Goal: Task Accomplishment & Management: Manage account settings

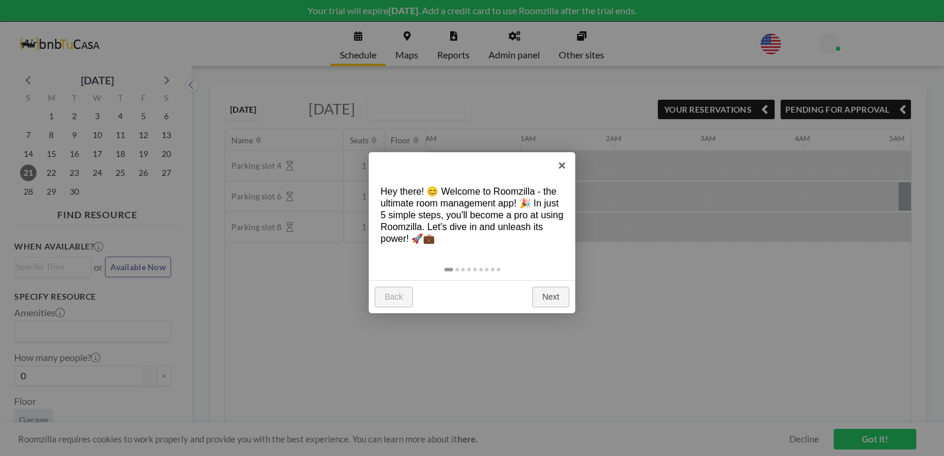
scroll to position [0, 1782]
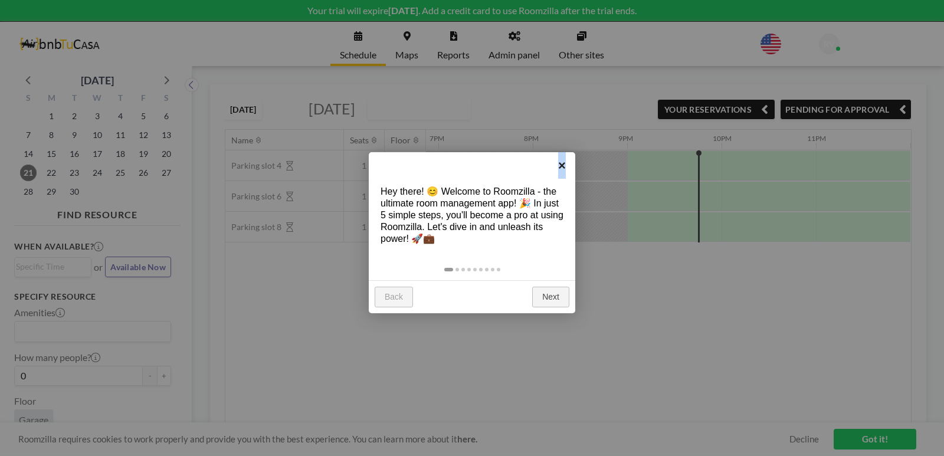
click at [562, 164] on link "×" at bounding box center [562, 165] width 27 height 27
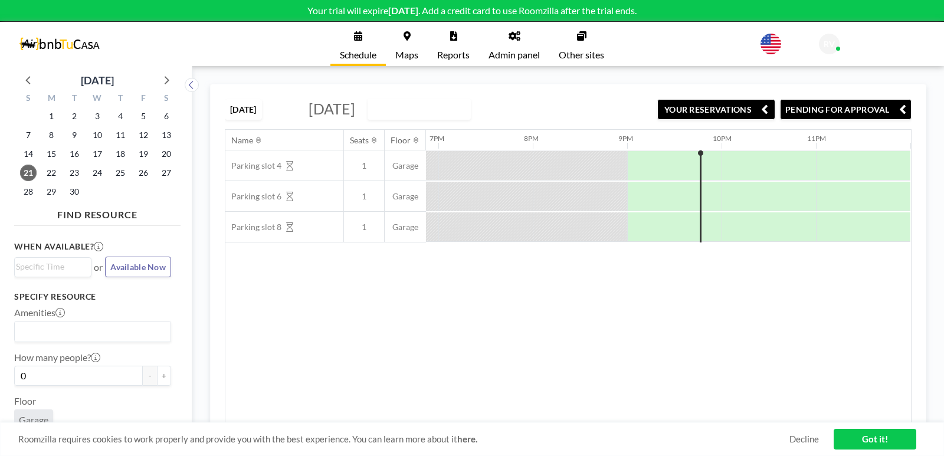
click at [355, 112] on span "[DATE]" at bounding box center [332, 109] width 47 height 18
click at [355, 108] on span "[DATE]" at bounding box center [332, 109] width 47 height 18
click at [166, 77] on icon at bounding box center [165, 79] width 15 height 15
click at [123, 154] on span "16" at bounding box center [120, 154] width 17 height 17
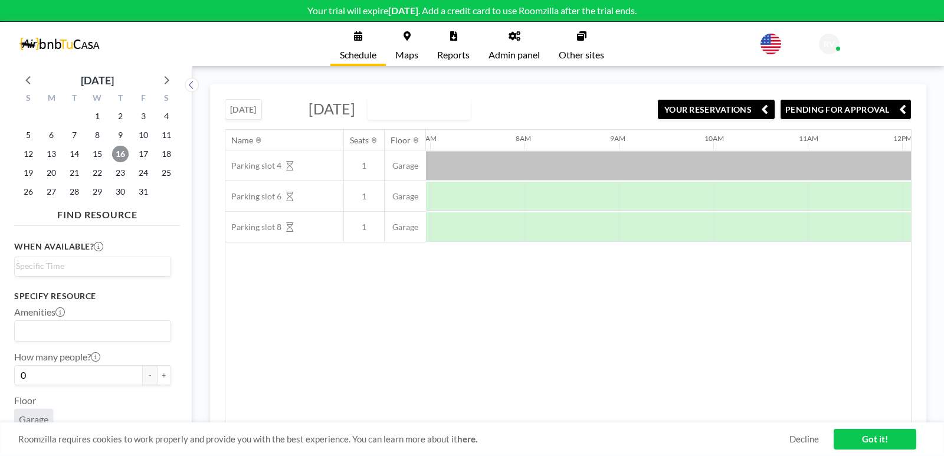
scroll to position [0, 661]
click at [526, 161] on div at bounding box center [898, 166] width 2266 height 30
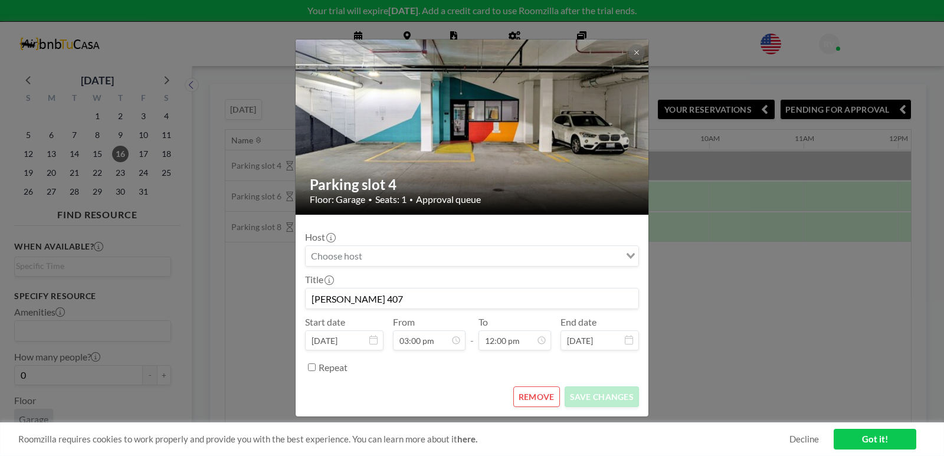
click at [631, 256] on icon "Search for option" at bounding box center [631, 256] width 8 height 6
click at [528, 272] on li "Sorry, no matching options." at bounding box center [472, 274] width 332 height 12
click at [495, 238] on div "Host Loading..." at bounding box center [472, 248] width 334 height 35
click at [204, 50] on div "Parking slot 4 Floor: Garage • Seats: 1 • Approval queue Host Loading... Title …" at bounding box center [472, 228] width 944 height 456
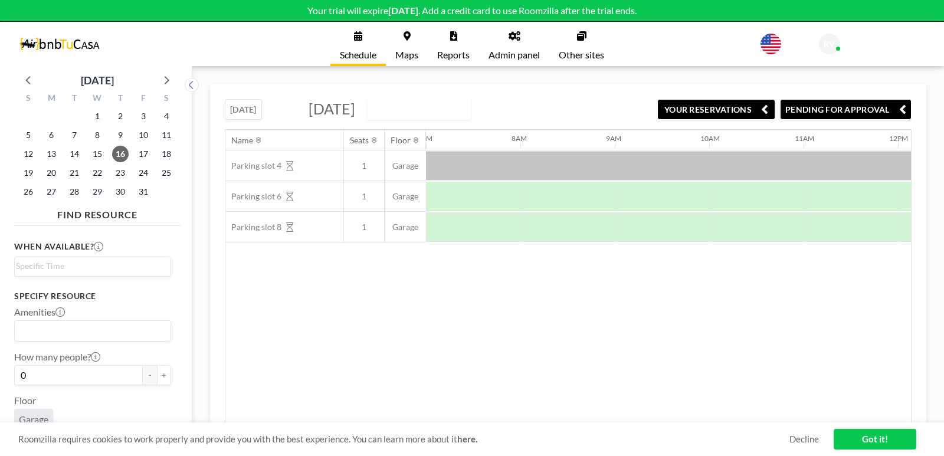
click at [860, 436] on link "Got it!" at bounding box center [875, 439] width 83 height 21
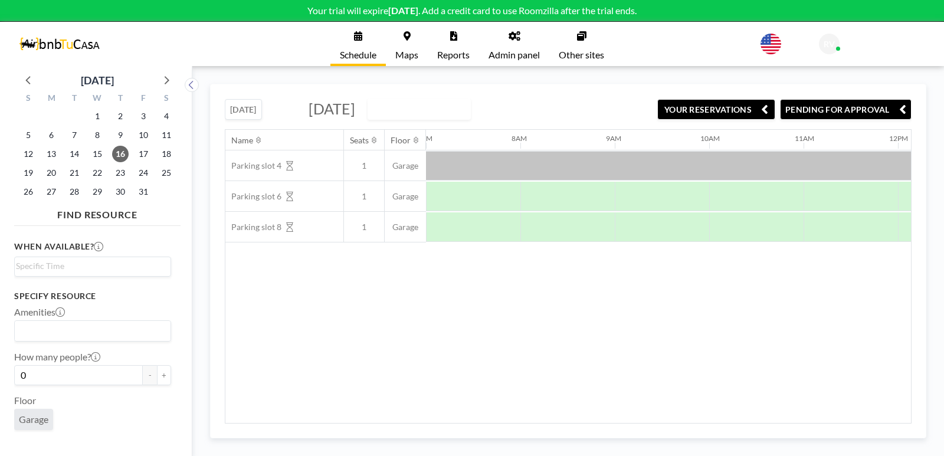
click at [353, 51] on span "Schedule" at bounding box center [358, 54] width 37 height 9
click at [713, 107] on button "YOUR RESERVATIONS" at bounding box center [716, 109] width 118 height 21
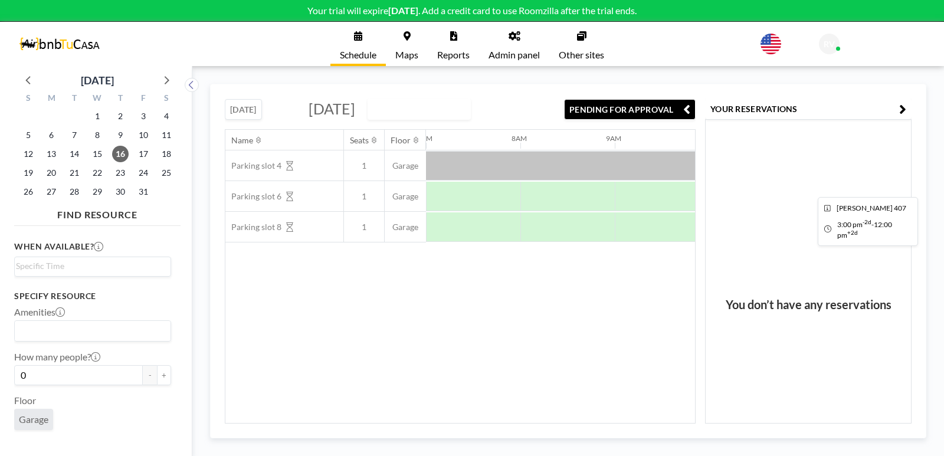
click at [523, 181] on div at bounding box center [898, 166] width 2266 height 30
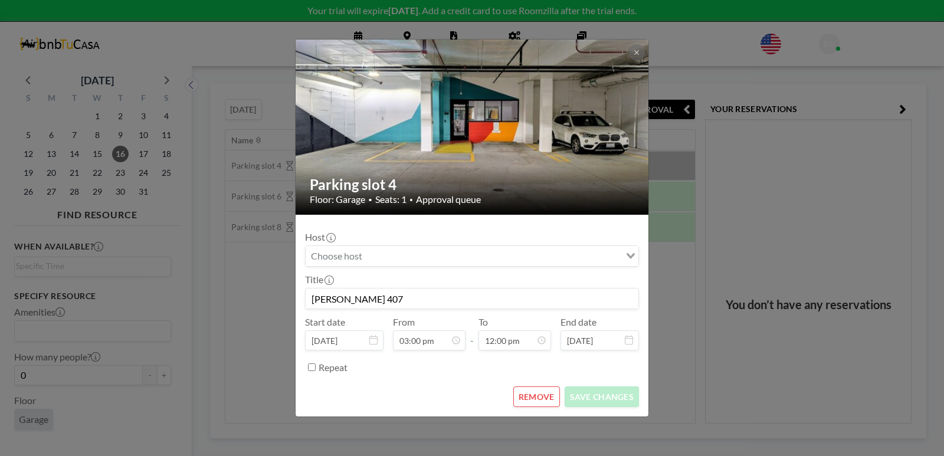
click at [486, 256] on input "Search for option" at bounding box center [465, 255] width 317 height 15
click at [486, 277] on li "Sorry, no matching options." at bounding box center [472, 274] width 332 height 12
click at [628, 256] on icon "Search for option" at bounding box center [631, 256] width 8 height 6
click at [471, 202] on span "Approval queue" at bounding box center [448, 200] width 65 height 12
click at [144, 38] on div "Parking slot 4 Floor: Garage • Seats: 1 • Approval queue Host Loading... Title …" at bounding box center [472, 228] width 944 height 456
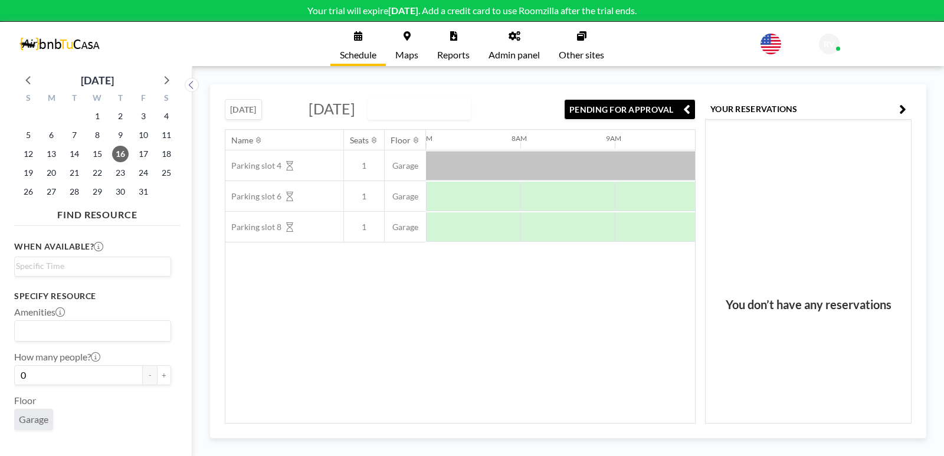
click at [80, 327] on input "Search for option" at bounding box center [90, 330] width 148 height 15
click at [89, 352] on li "Parking Spot" at bounding box center [92, 351] width 155 height 17
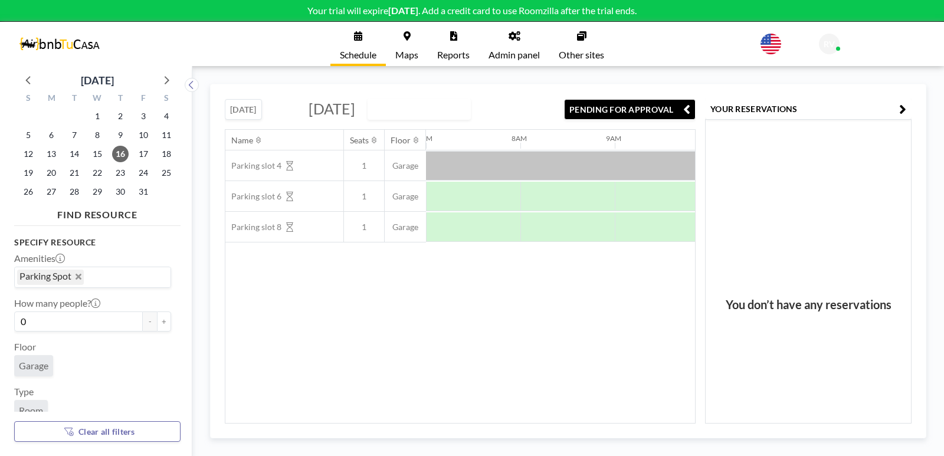
scroll to position [113, 0]
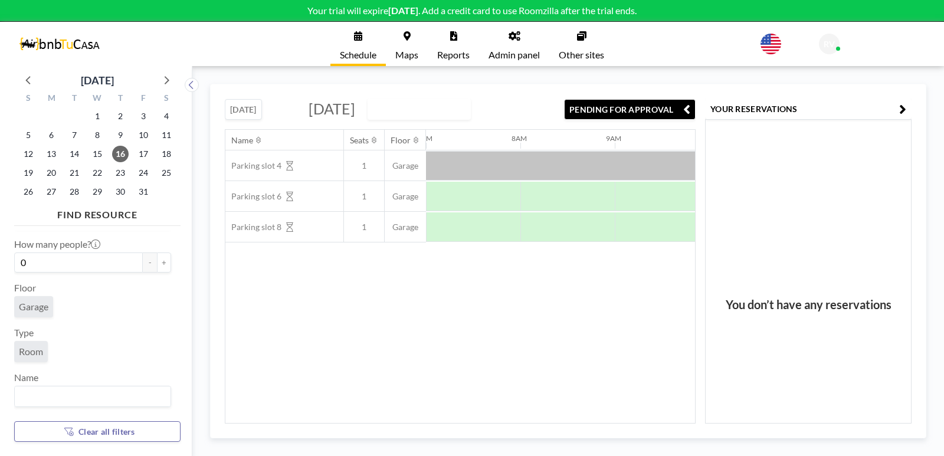
click at [109, 397] on input "Search for option" at bounding box center [90, 396] width 148 height 15
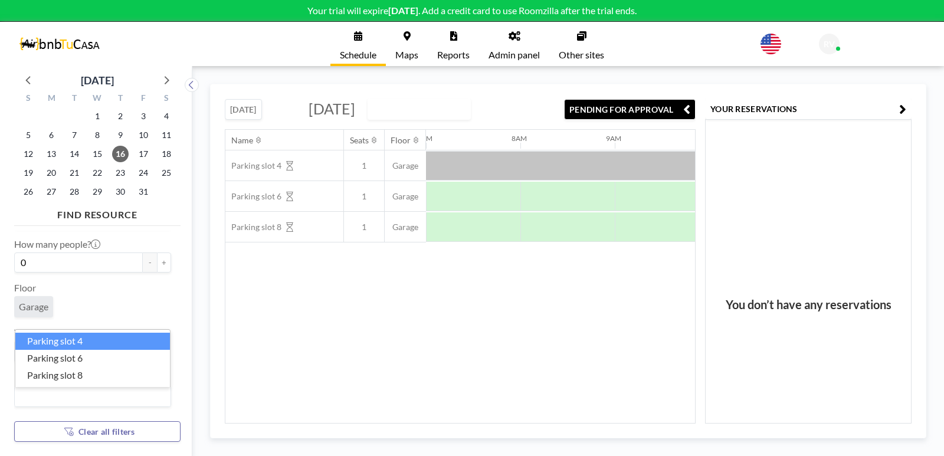
click at [120, 296] on div "Garage" at bounding box center [92, 309] width 157 height 26
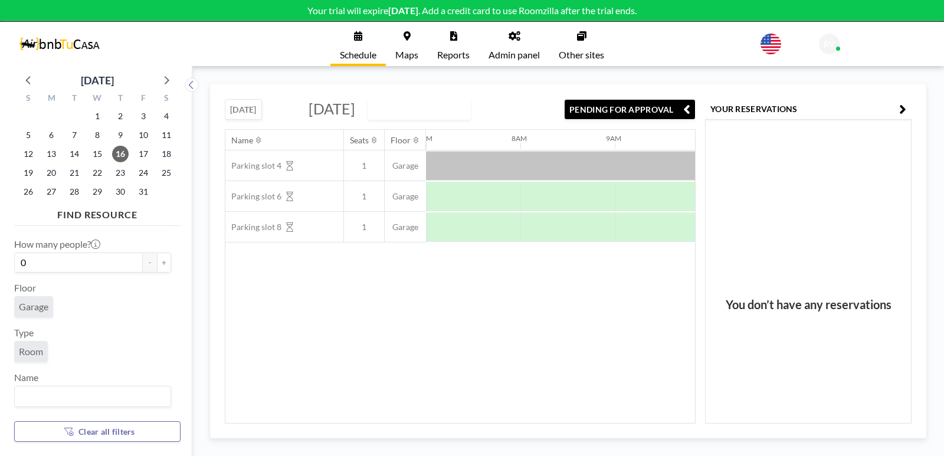
scroll to position [0, 0]
click at [901, 110] on icon "button" at bounding box center [902, 109] width 7 height 14
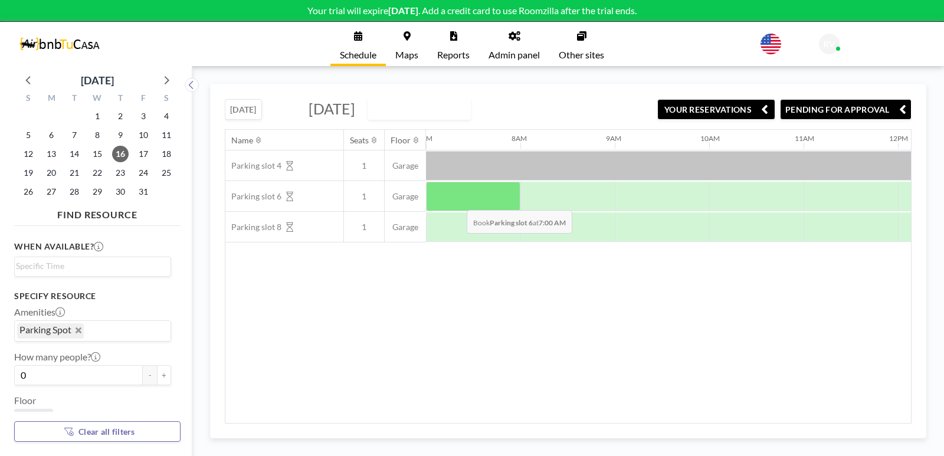
click at [457, 201] on div at bounding box center [473, 197] width 94 height 30
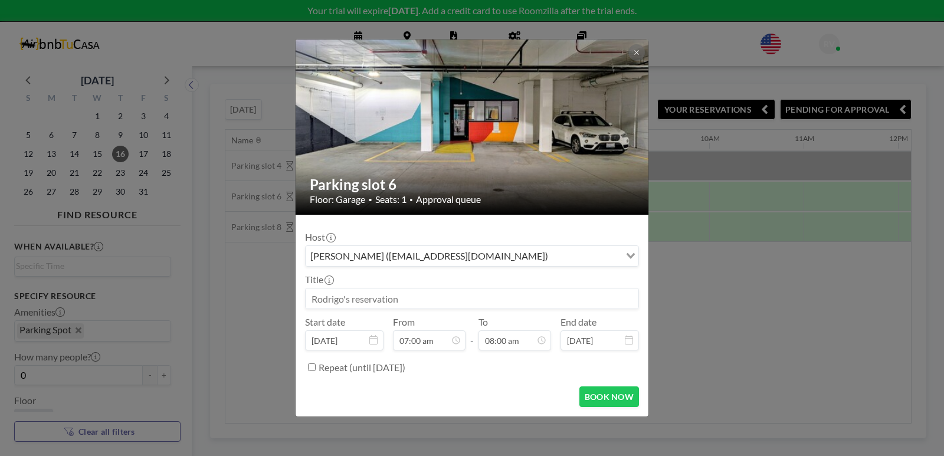
click at [693, 290] on div "Parking slot 6 Floor: Garage • Seats: 1 • Approval queue Host [PERSON_NAME] ([E…" at bounding box center [472, 228] width 944 height 456
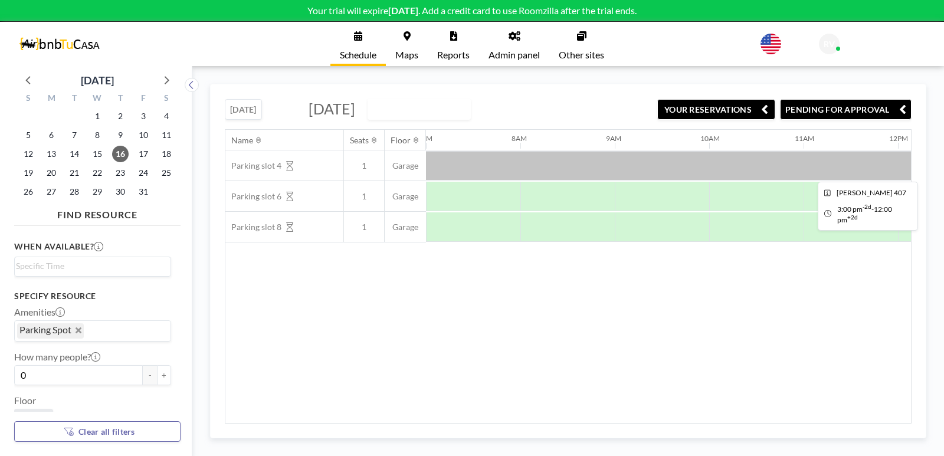
click at [536, 165] on div at bounding box center [898, 166] width 2266 height 30
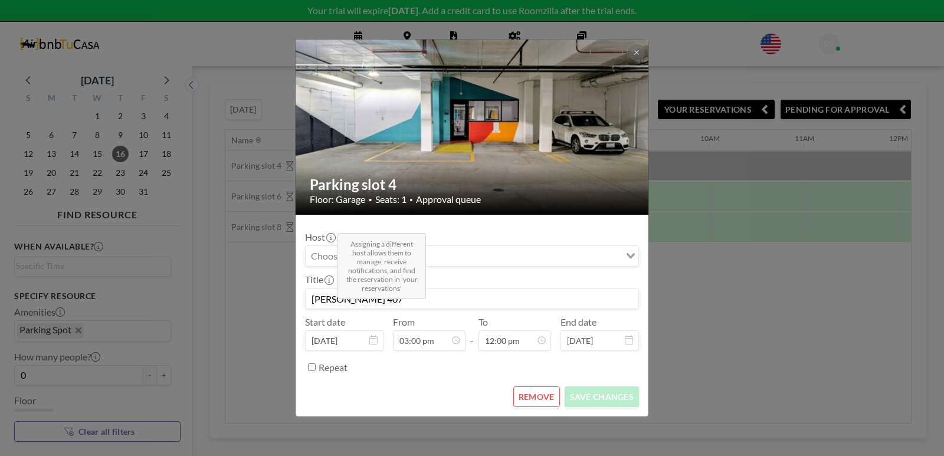
click at [334, 239] on icon at bounding box center [330, 237] width 9 height 9
click at [520, 234] on div "Host Loading..." at bounding box center [472, 248] width 334 height 35
click at [636, 260] on div "Loading..." at bounding box center [632, 255] width 14 height 18
click at [496, 275] on li "Sorry, no matching options." at bounding box center [472, 274] width 332 height 12
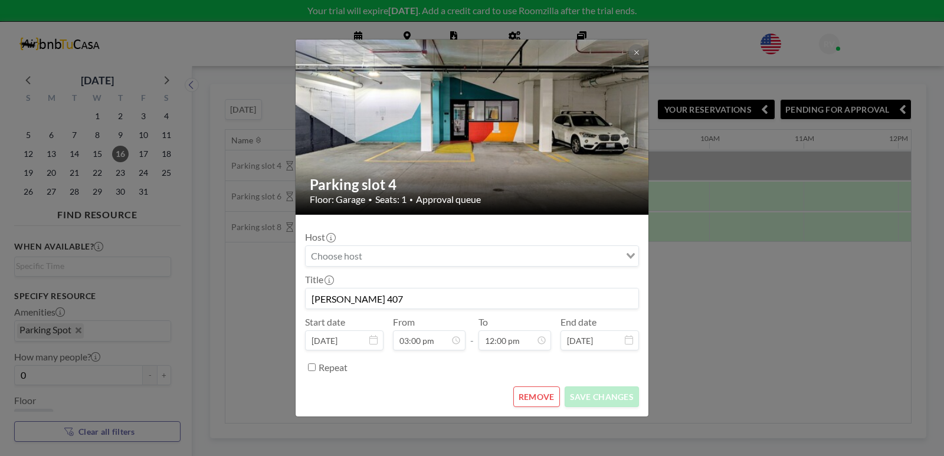
click at [539, 399] on button "REMOVE" at bounding box center [536, 397] width 47 height 21
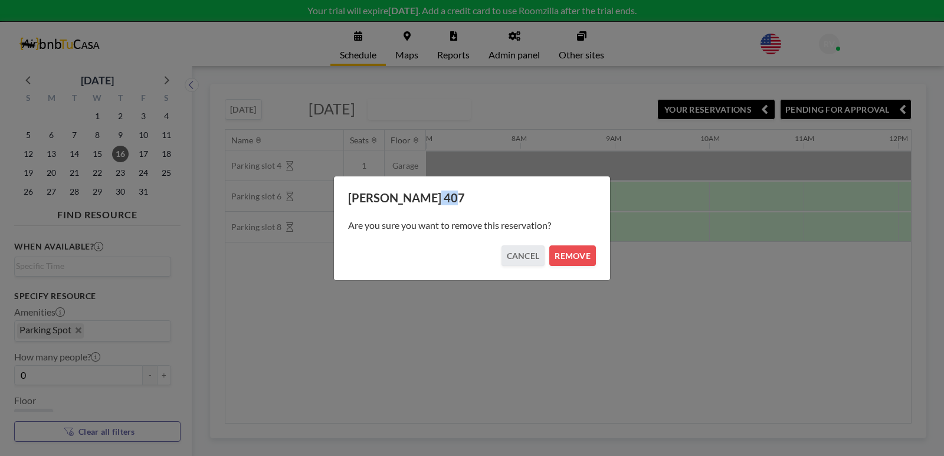
drag, startPoint x: 441, startPoint y: 194, endPoint x: 417, endPoint y: 199, distance: 24.8
drag, startPoint x: 417, startPoint y: 199, endPoint x: 395, endPoint y: 194, distance: 22.9
click at [395, 194] on h3 "[PERSON_NAME] 407" at bounding box center [472, 198] width 248 height 15
drag, startPoint x: 440, startPoint y: 196, endPoint x: 351, endPoint y: 199, distance: 89.2
click at [351, 199] on h3 "[PERSON_NAME] 407" at bounding box center [472, 198] width 248 height 15
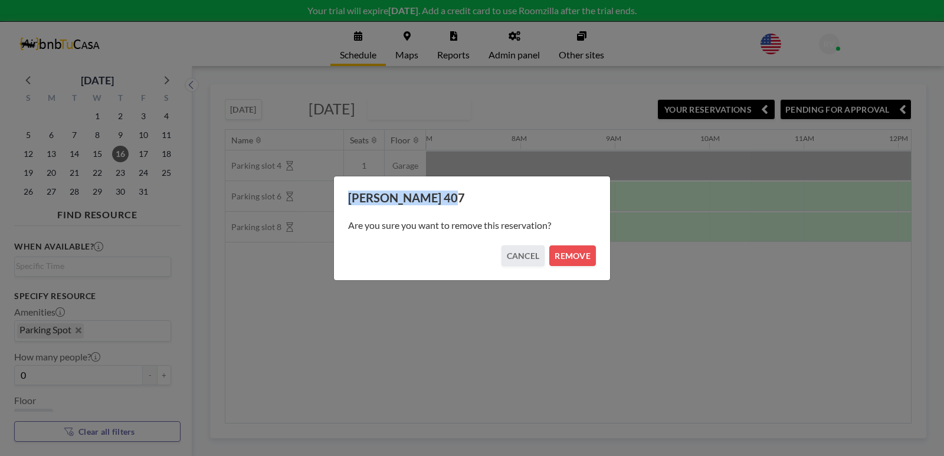
copy h3 "[PERSON_NAME] 407"
click at [576, 257] on button "REMOVE" at bounding box center [572, 255] width 47 height 21
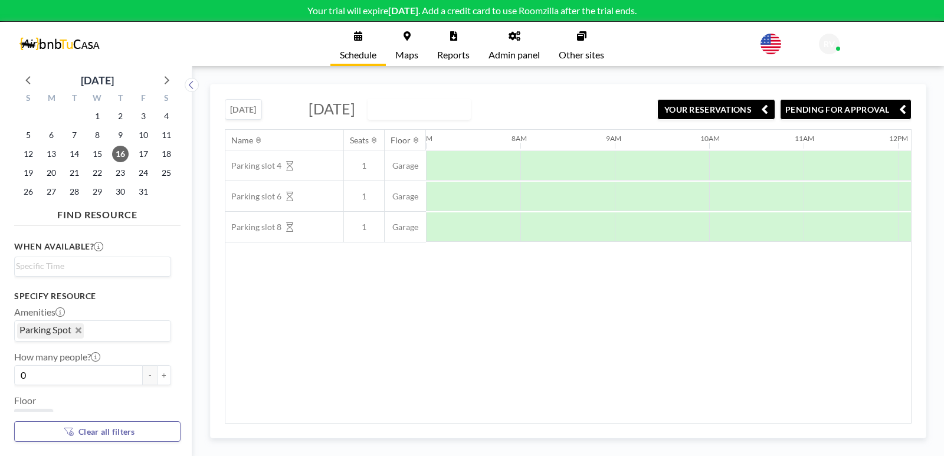
click at [452, 110] on div "DAILY VIEW" at bounding box center [410, 108] width 84 height 18
click at [546, 146] on li "WEEKLY VIEW" at bounding box center [554, 147] width 101 height 17
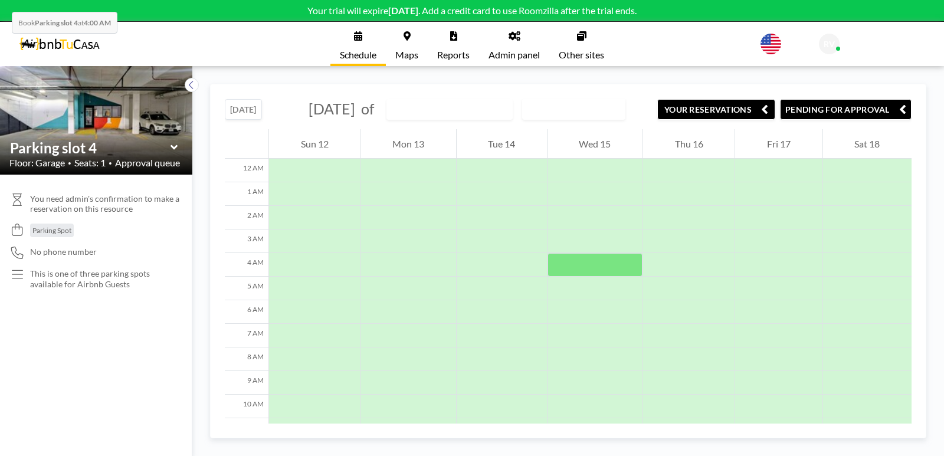
scroll to position [165, 0]
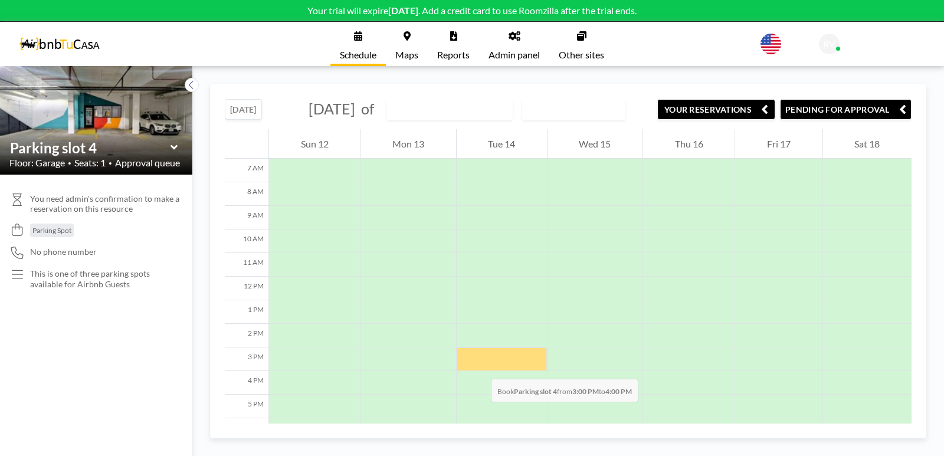
click at [479, 367] on div at bounding box center [502, 360] width 90 height 24
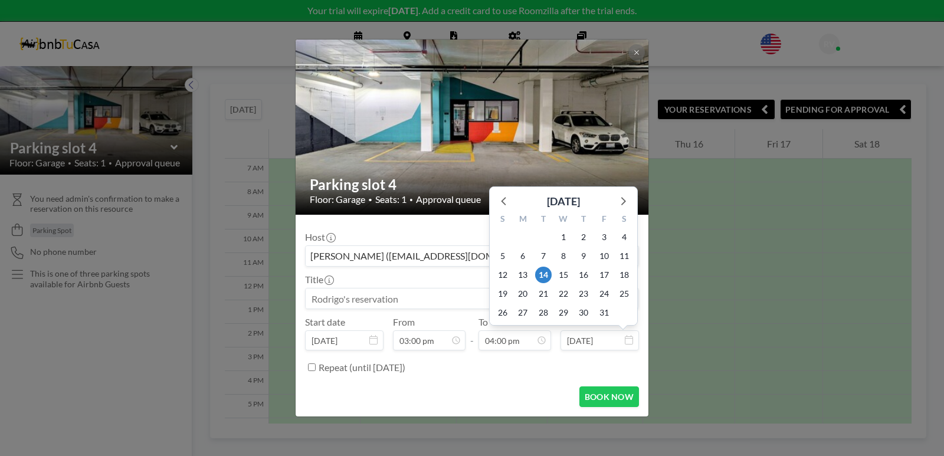
scroll to position [336, 0]
click at [624, 272] on span "18" at bounding box center [624, 275] width 17 height 17
type input "[DATE]"
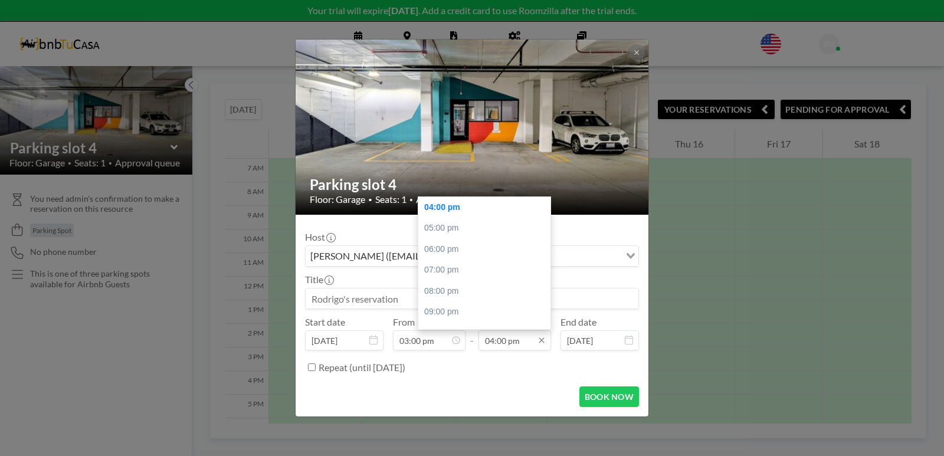
click at [520, 344] on input "04:00 pm" at bounding box center [515, 340] width 73 height 20
click at [449, 242] on div "12:00 pm" at bounding box center [487, 241] width 138 height 21
type input "12:00 pm"
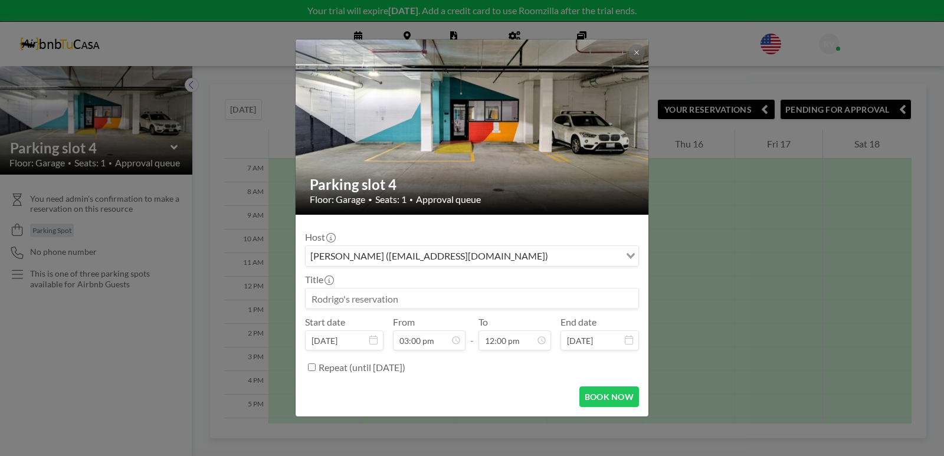
scroll to position [315, 0]
click at [405, 298] on input at bounding box center [472, 299] width 333 height 20
paste input "[PERSON_NAME] 407"
type input "[PERSON_NAME] 407"
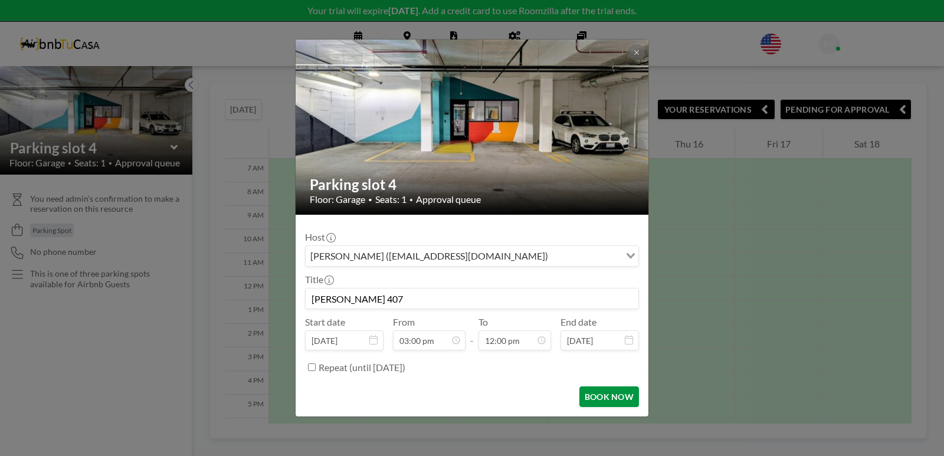
click at [612, 395] on button "BOOK NOW" at bounding box center [609, 397] width 60 height 21
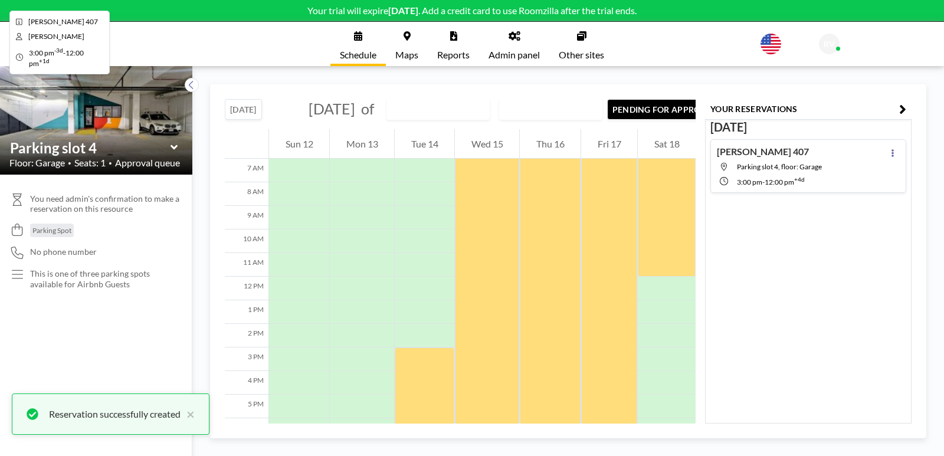
scroll to position [0, 0]
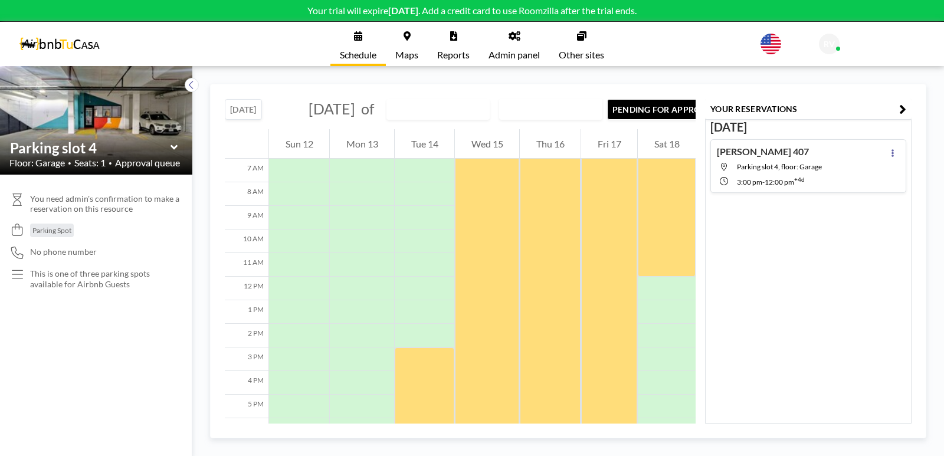
click at [518, 47] on link "Admin panel" at bounding box center [514, 44] width 70 height 44
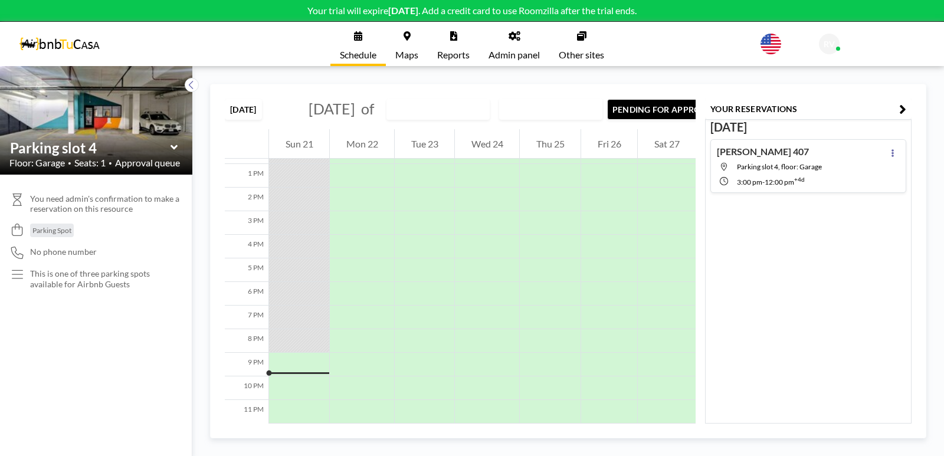
scroll to position [329, 0]
click at [515, 44] on link "Admin panel" at bounding box center [514, 44] width 70 height 44
click at [818, 164] on span "Parking slot 4, floor: Garage" at bounding box center [779, 166] width 85 height 9
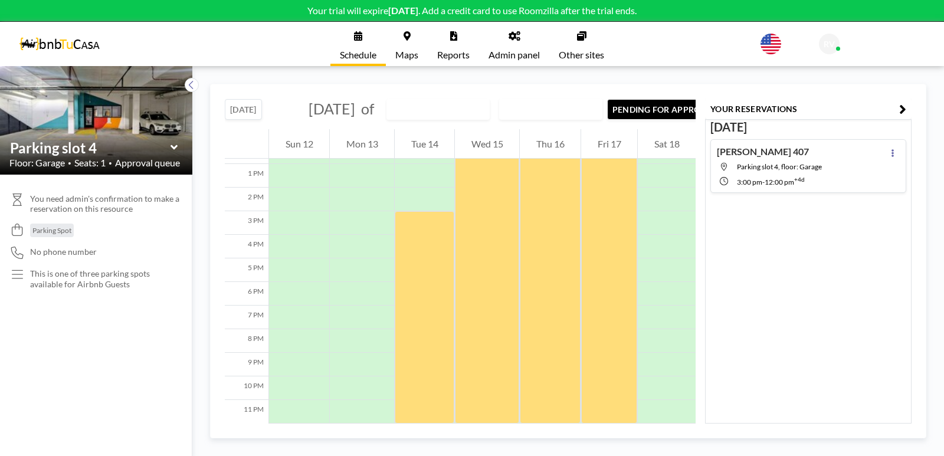
click at [361, 45] on link "Schedule" at bounding box center [357, 44] width 55 height 44
click at [75, 45] on img at bounding box center [59, 44] width 81 height 24
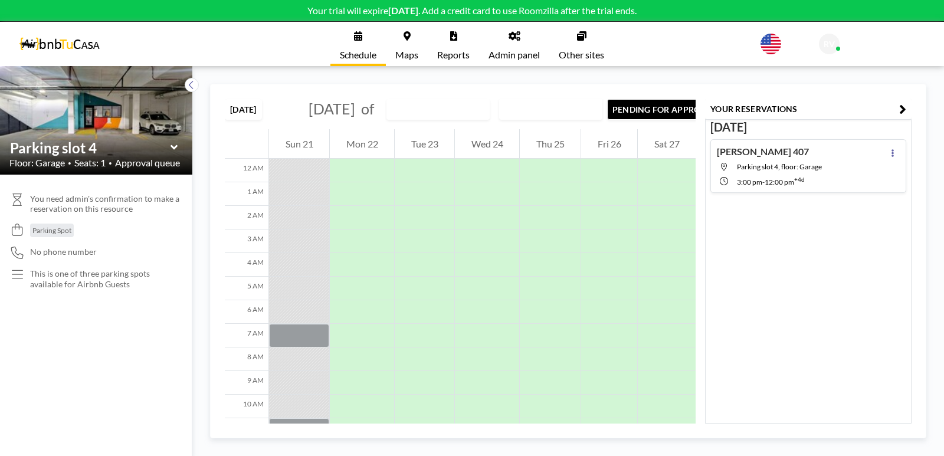
scroll to position [313, 0]
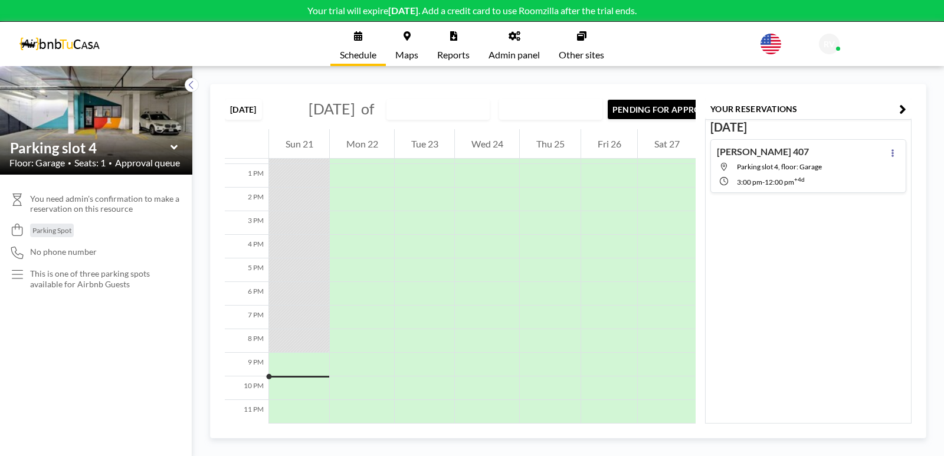
click at [175, 148] on icon at bounding box center [173, 147] width 7 height 5
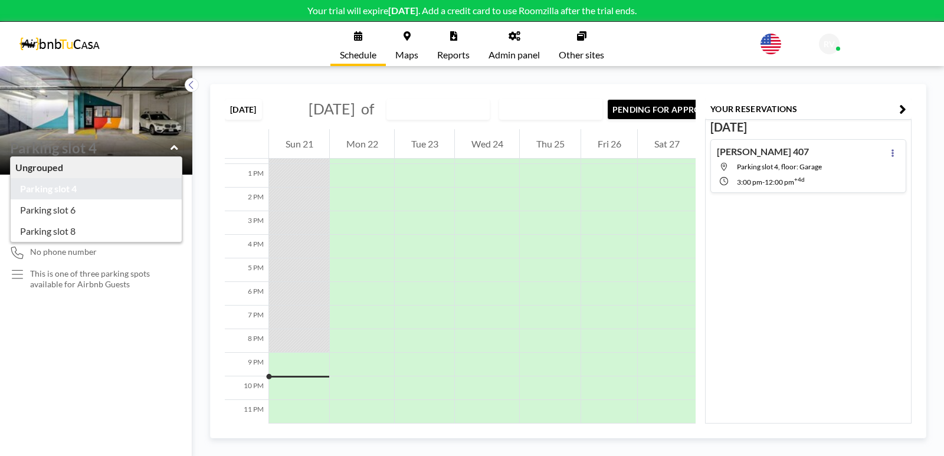
click at [78, 168] on div "Ungrouped" at bounding box center [96, 167] width 171 height 21
click at [65, 168] on div "Ungrouped" at bounding box center [96, 167] width 171 height 21
click at [110, 339] on div "You need admin's confirmation to make a reservation on this resource Parking Sp…" at bounding box center [96, 315] width 192 height 281
click at [579, 78] on div "TODAY September 2025 of Parking slot 4 WEEKLY VIEW Loading... PENDING FOR APPRO…" at bounding box center [568, 261] width 752 height 390
click at [447, 38] on link "Reports" at bounding box center [453, 44] width 51 height 44
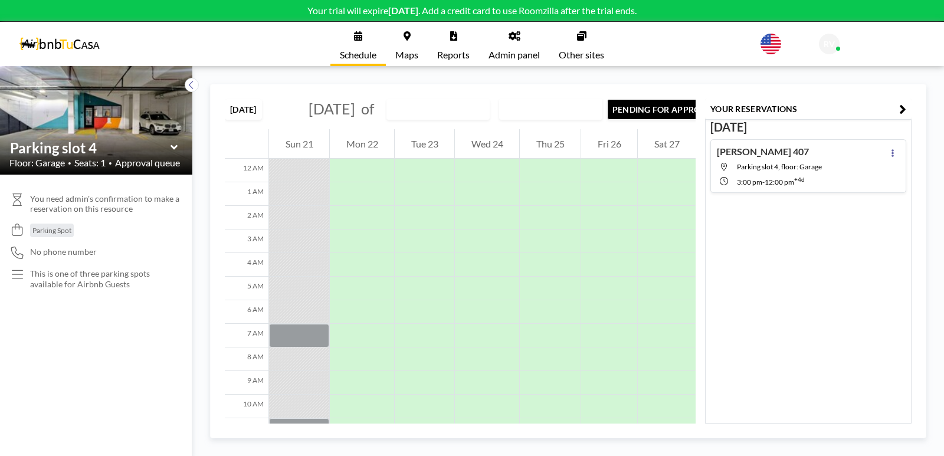
scroll to position [329, 0]
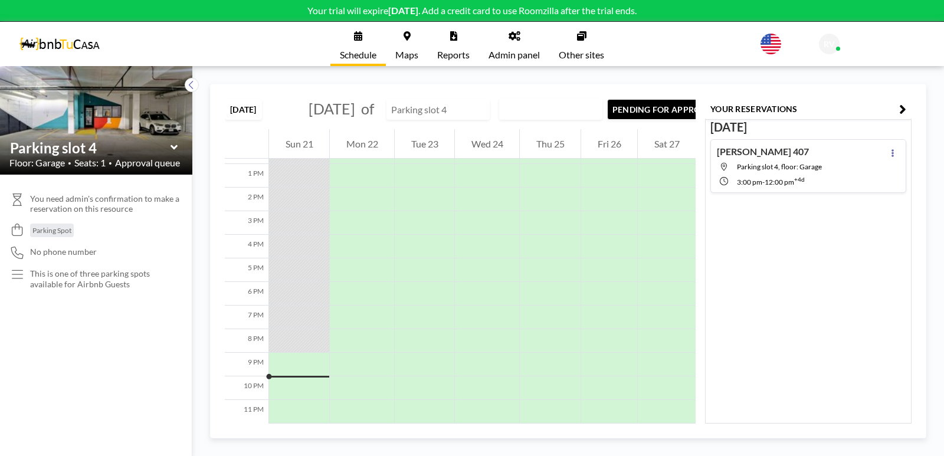
click at [477, 119] on input "text" at bounding box center [432, 109] width 90 height 19
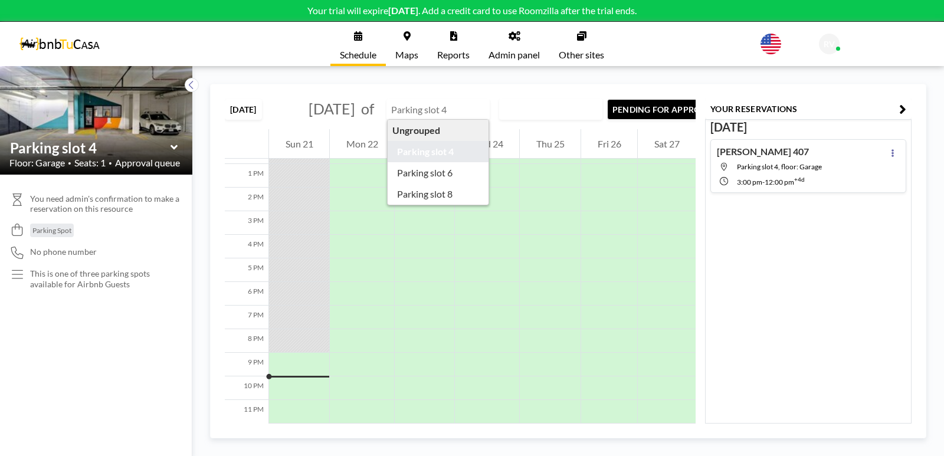
click at [561, 117] on div "WEEKLY VIEW" at bounding box center [542, 108] width 84 height 18
type input "Parking slot 4"
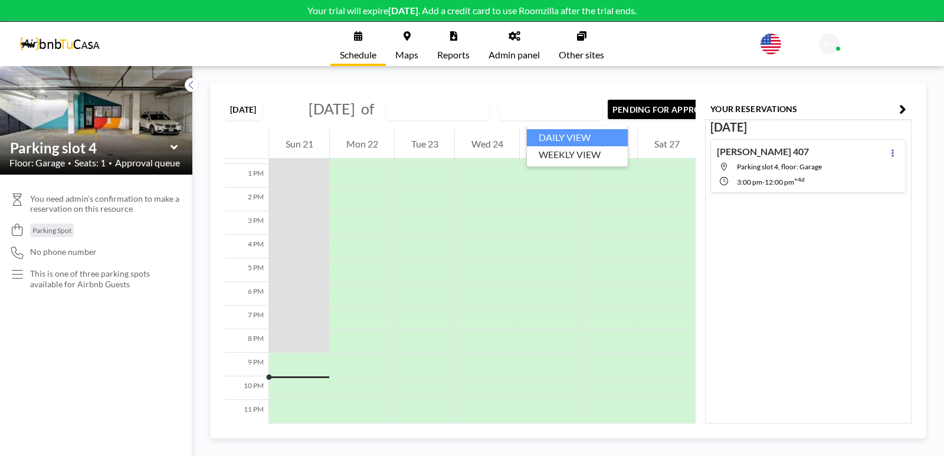
click at [561, 137] on li "DAILY VIEW" at bounding box center [577, 137] width 101 height 17
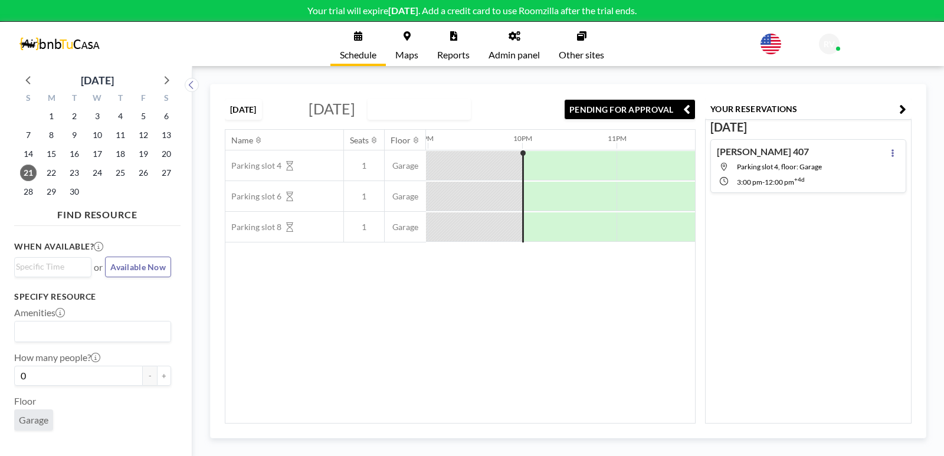
scroll to position [0, 1983]
click at [451, 116] on input "Search for option" at bounding box center [439, 108] width 22 height 15
click at [521, 150] on li "WEEKLY VIEW" at bounding box center [508, 154] width 101 height 17
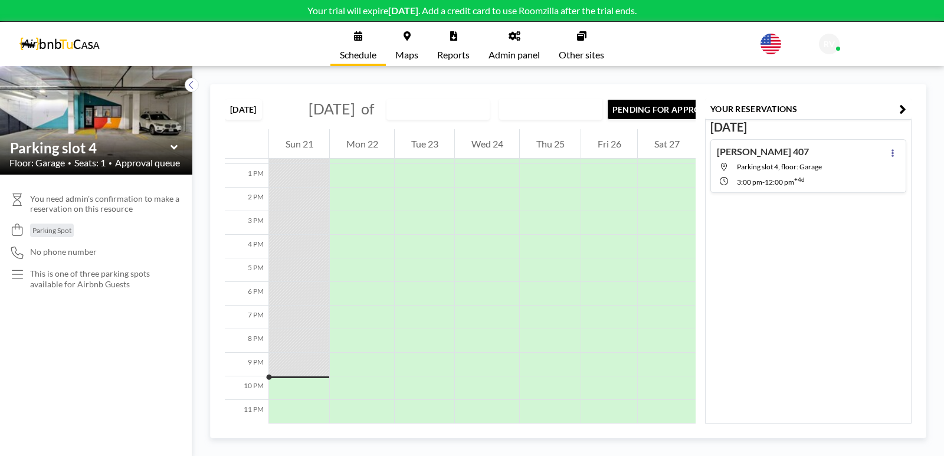
scroll to position [329, 0]
